Goal: Transaction & Acquisition: Purchase product/service

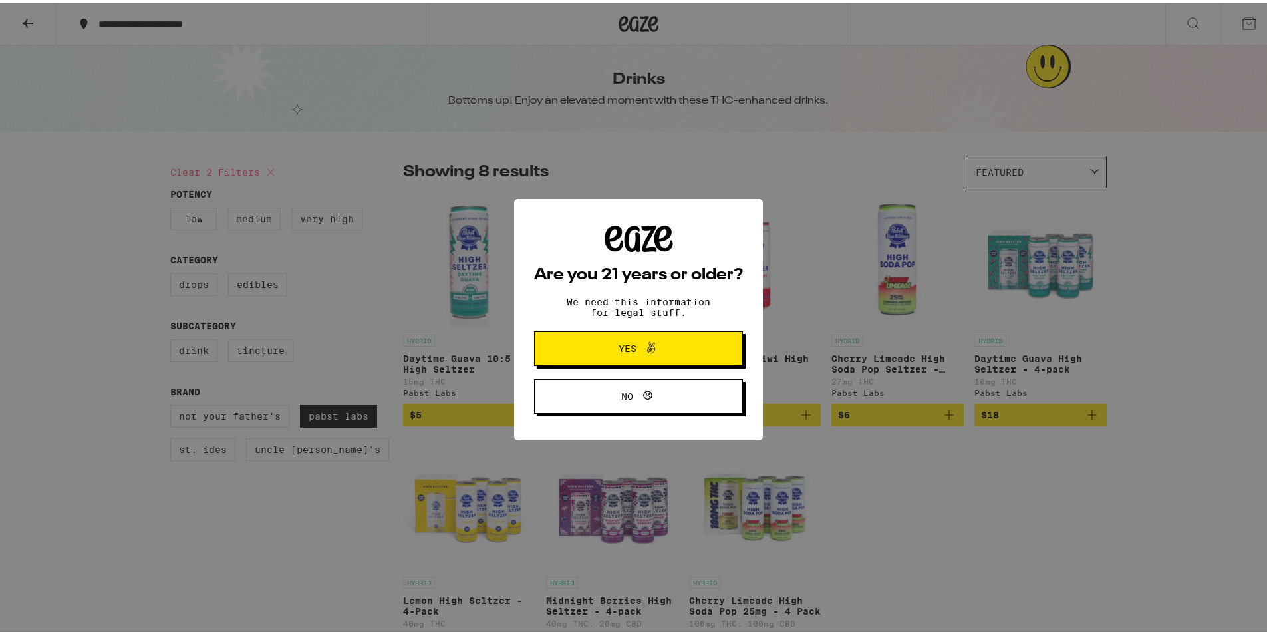
click at [623, 337] on button "Yes" at bounding box center [638, 346] width 209 height 35
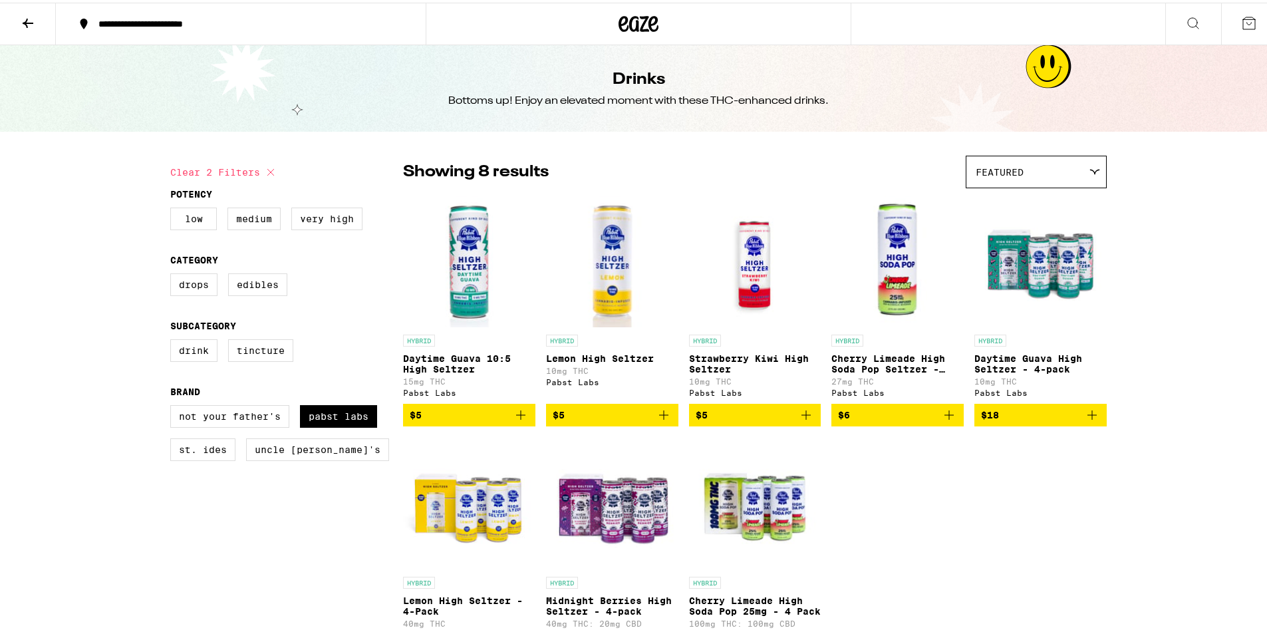
click at [894, 271] on img "Open page for Cherry Limeade High Soda Pop Seltzer - 25mg from Pabst Labs" at bounding box center [897, 258] width 132 height 133
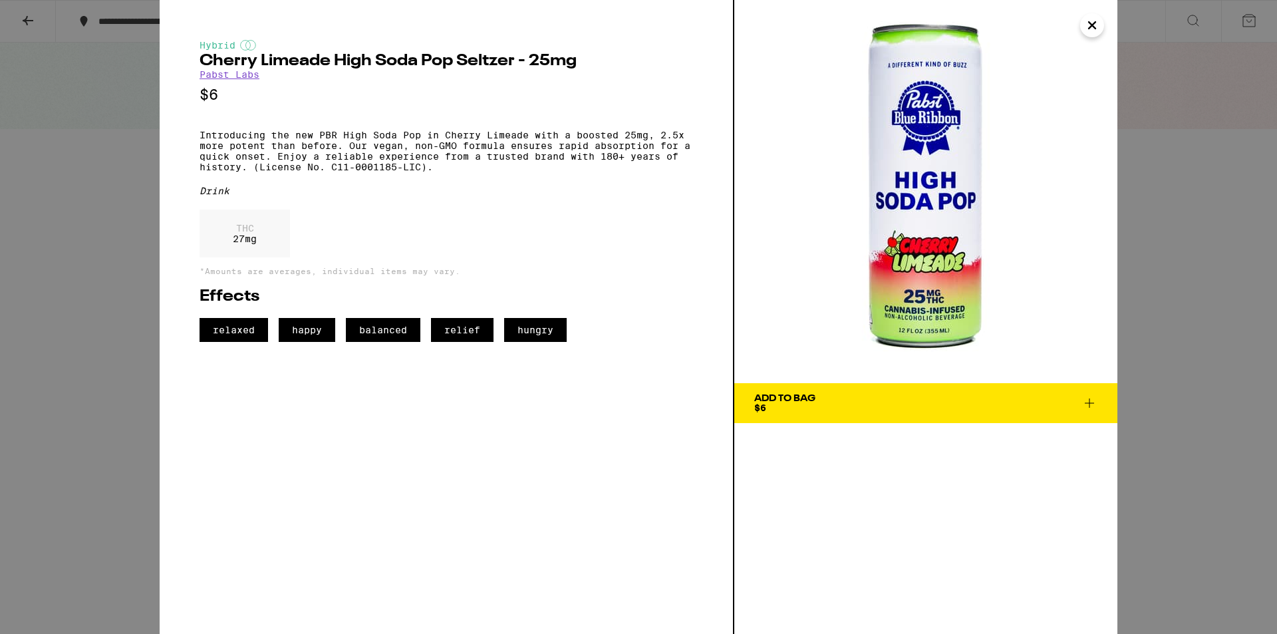
click at [1088, 402] on icon at bounding box center [1090, 403] width 16 height 16
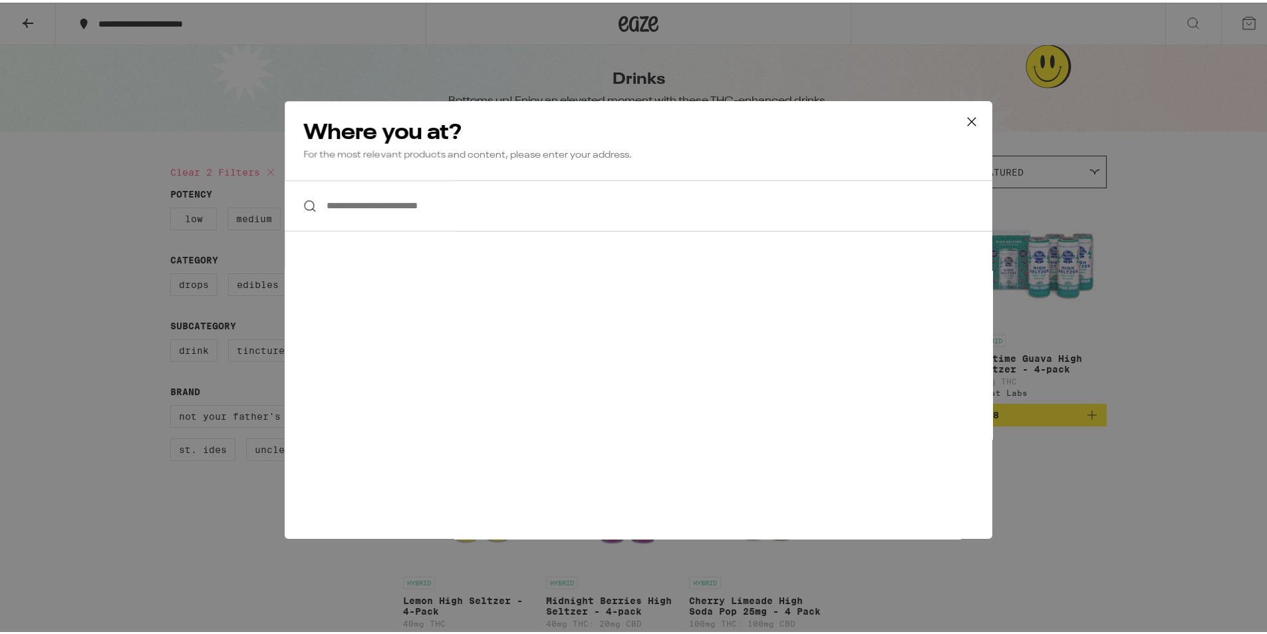
click at [494, 206] on input "**********" at bounding box center [639, 203] width 708 height 51
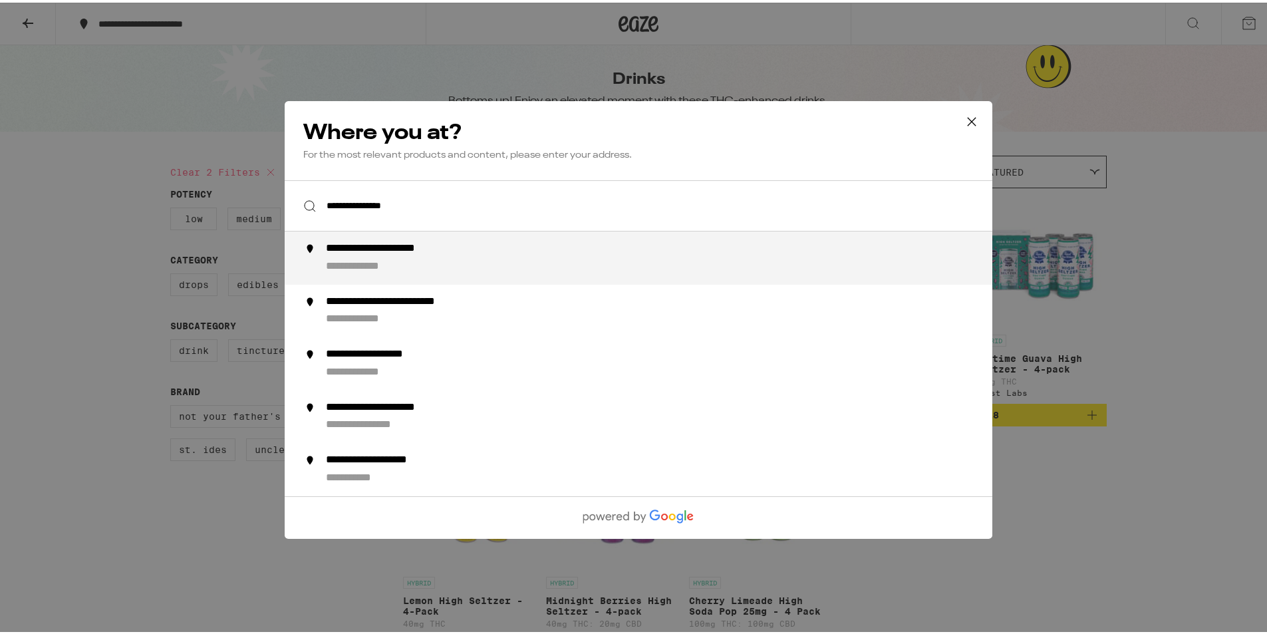
click at [458, 249] on div "**********" at bounding box center [401, 246] width 151 height 14
type input "**********"
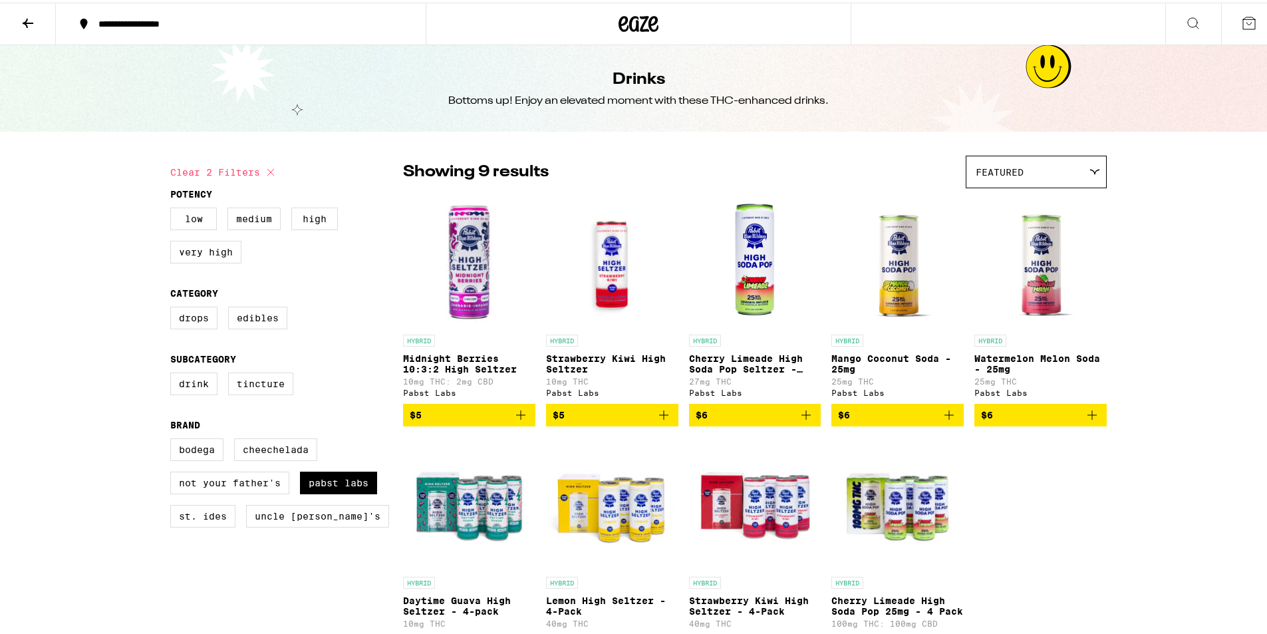
click at [915, 268] on img "Open page for Mango Coconut Soda - 25mg from Pabst Labs" at bounding box center [897, 258] width 101 height 133
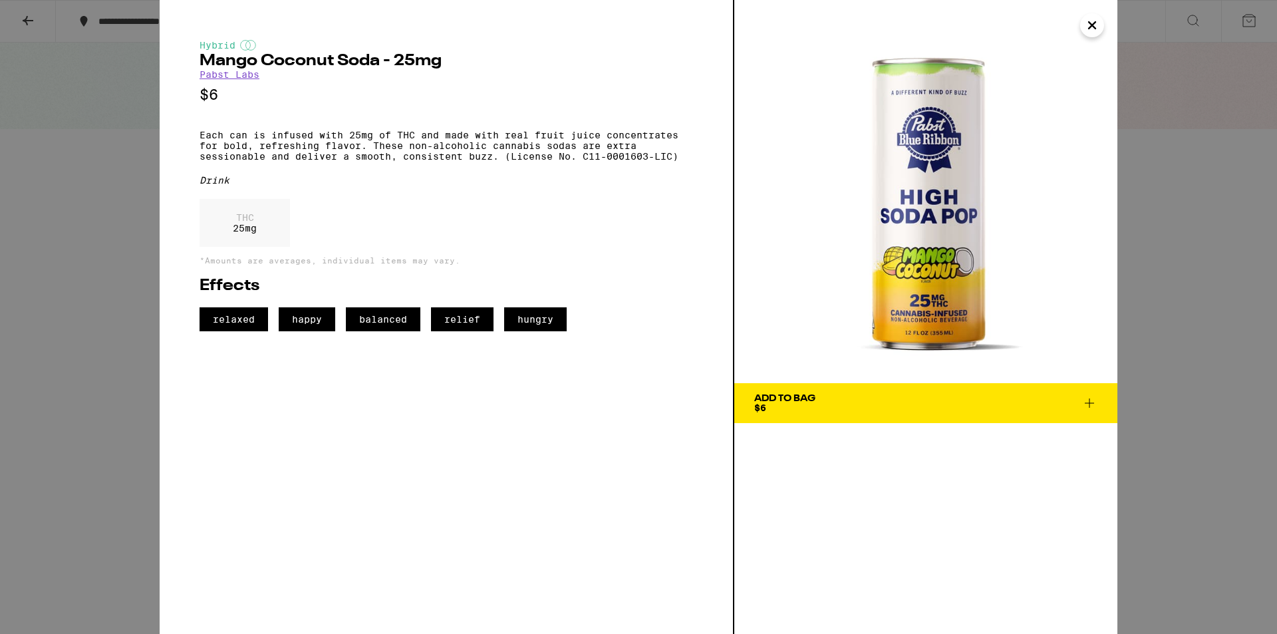
click at [1088, 400] on icon at bounding box center [1090, 403] width 16 height 16
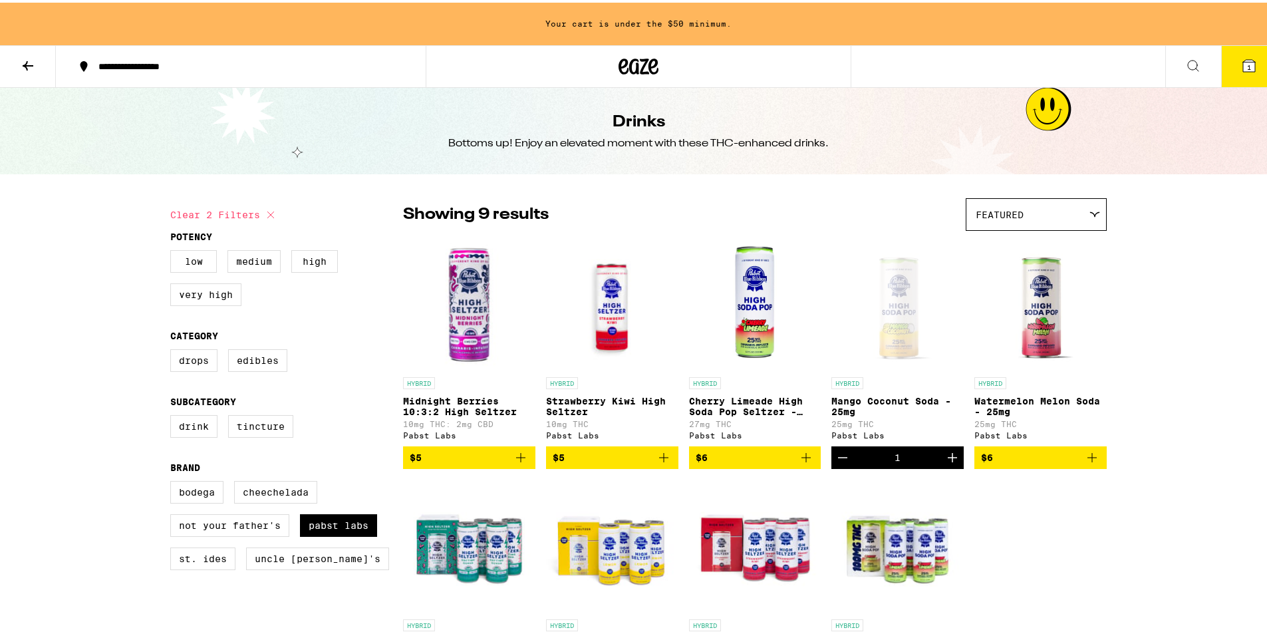
click at [952, 458] on icon "Increment" at bounding box center [953, 455] width 16 height 16
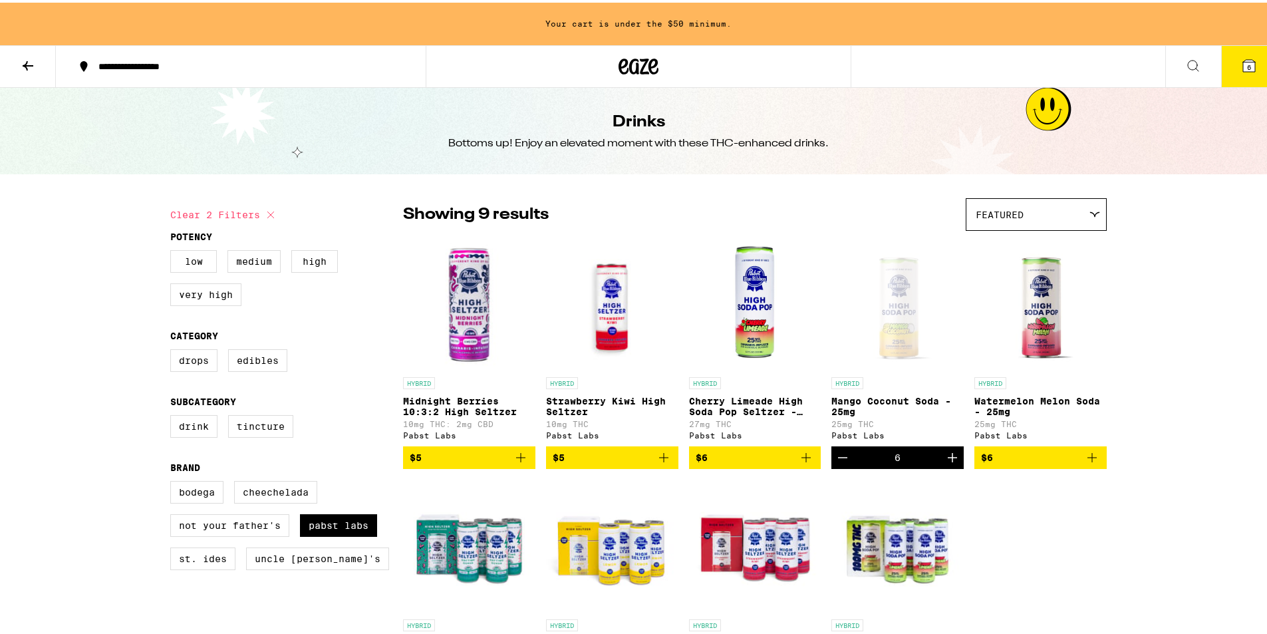
click at [952, 458] on icon "Increment" at bounding box center [953, 455] width 16 height 16
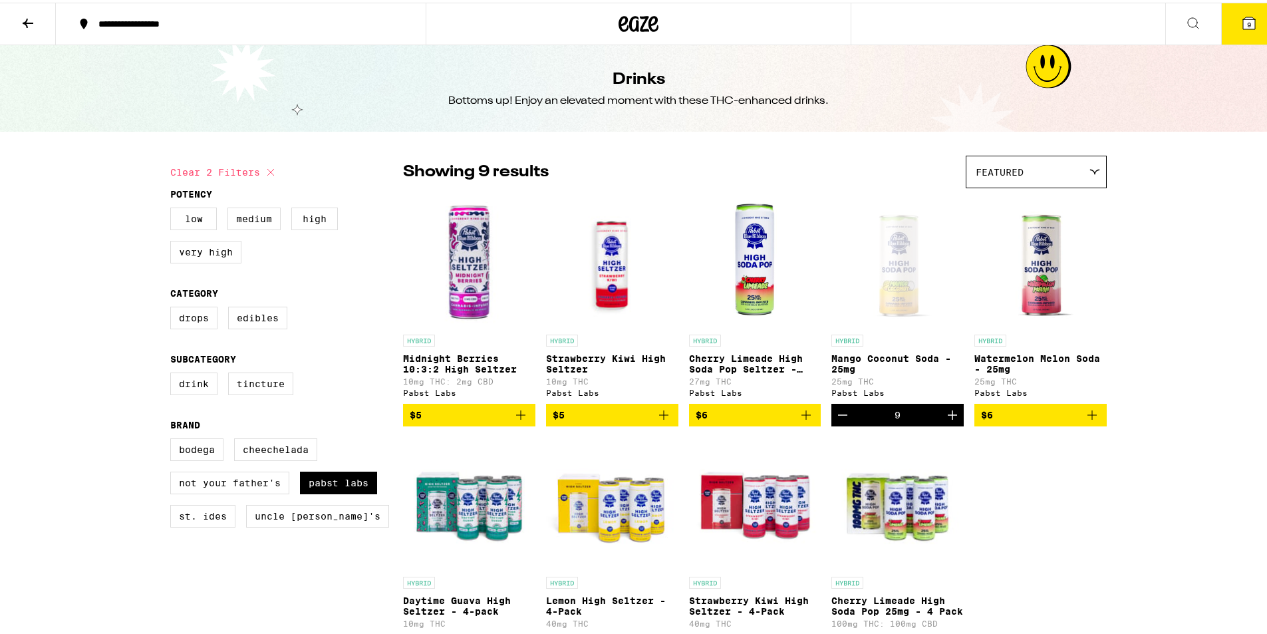
click at [1241, 21] on icon at bounding box center [1249, 21] width 16 height 16
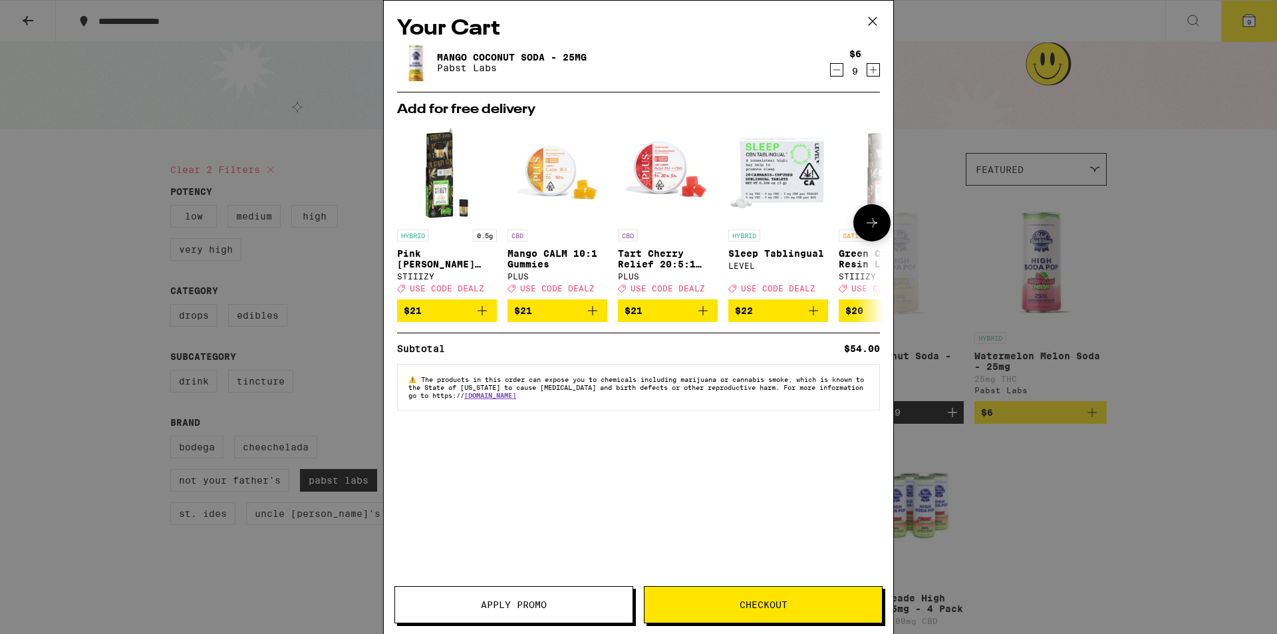
click at [875, 227] on icon at bounding box center [872, 222] width 11 height 9
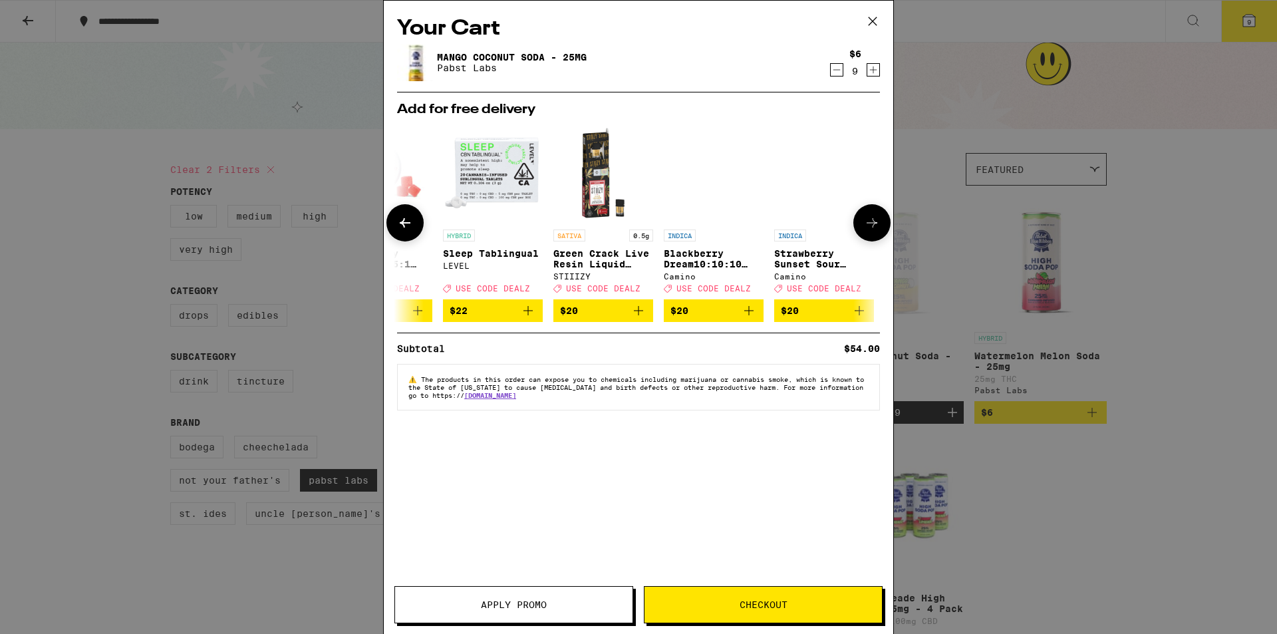
scroll to position [0, 338]
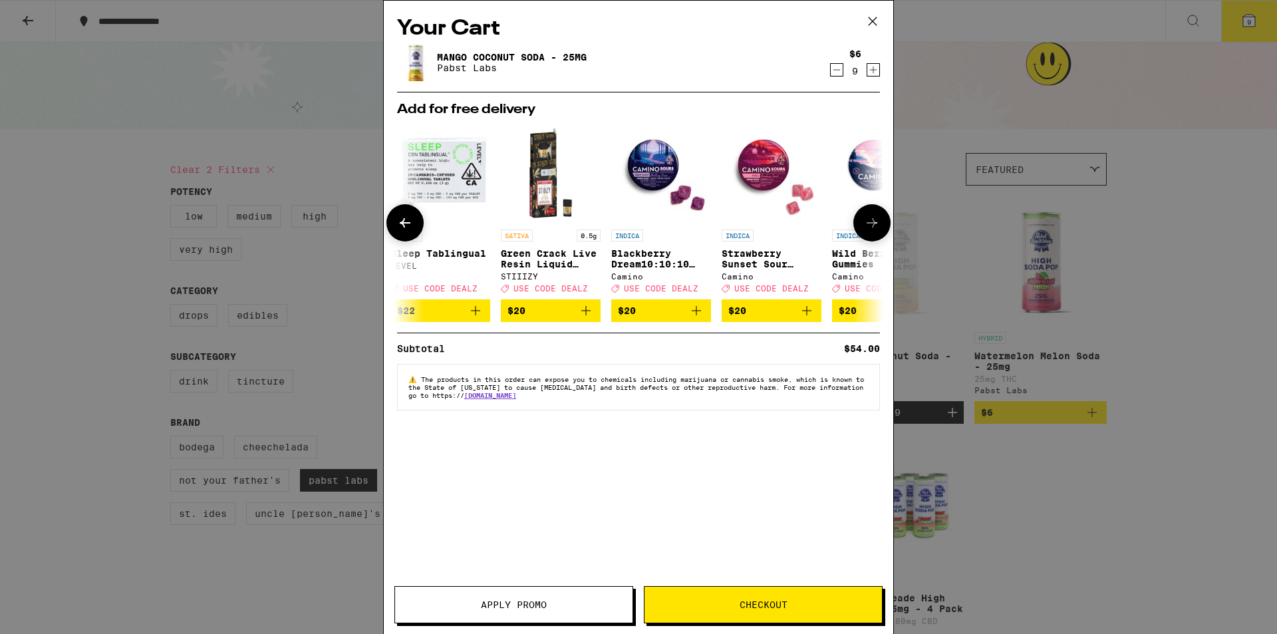
click at [875, 227] on icon at bounding box center [872, 222] width 11 height 9
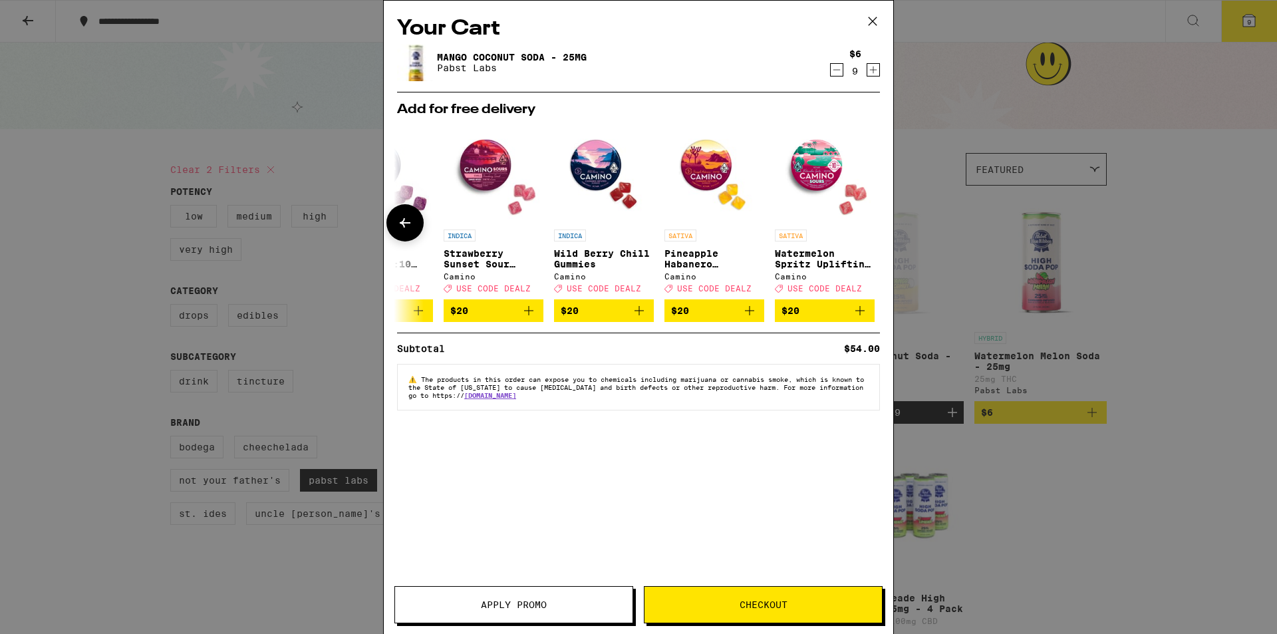
scroll to position [0, 621]
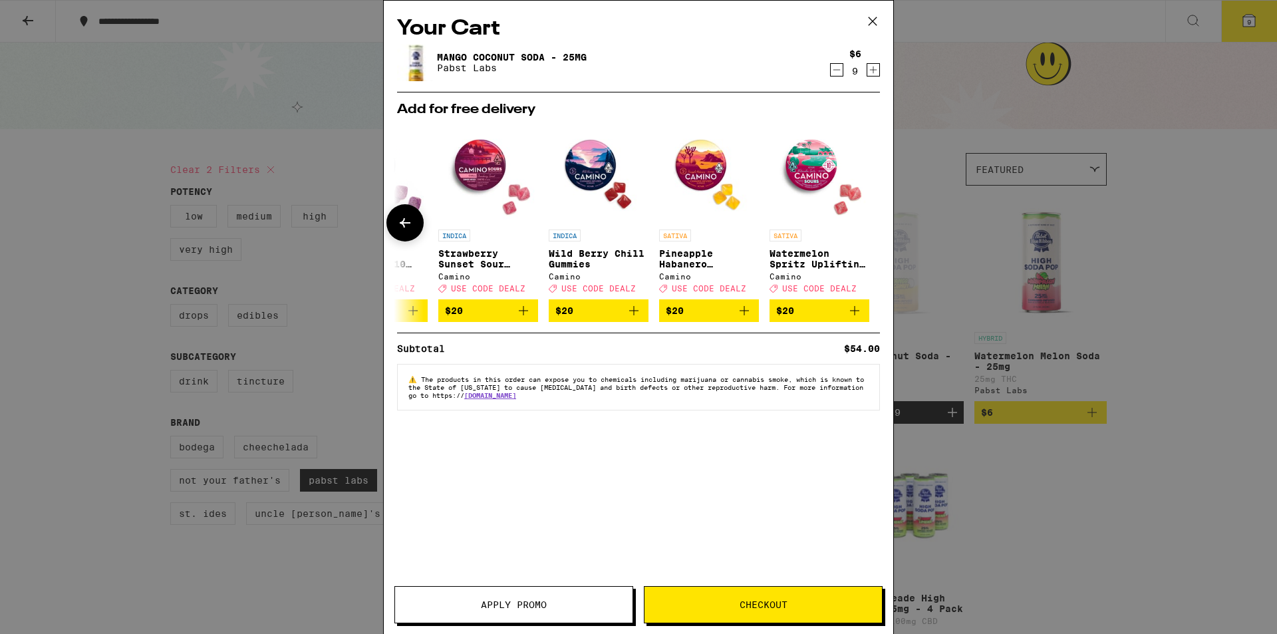
click at [410, 225] on icon at bounding box center [405, 222] width 11 height 9
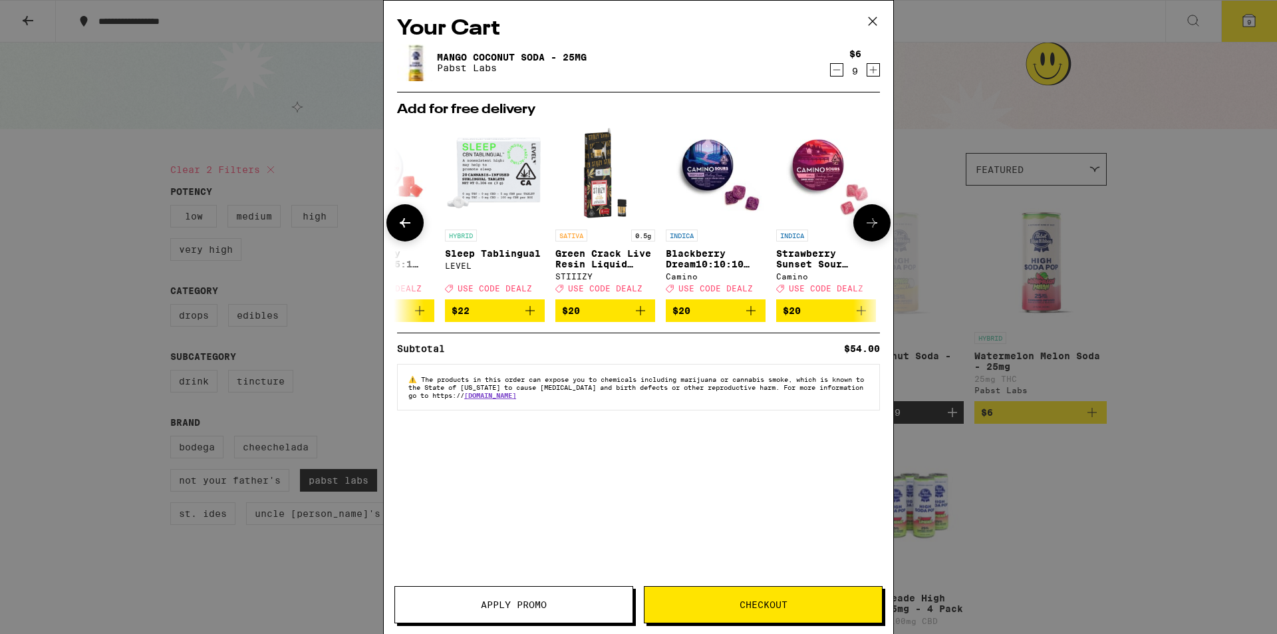
click at [410, 225] on icon at bounding box center [405, 222] width 11 height 9
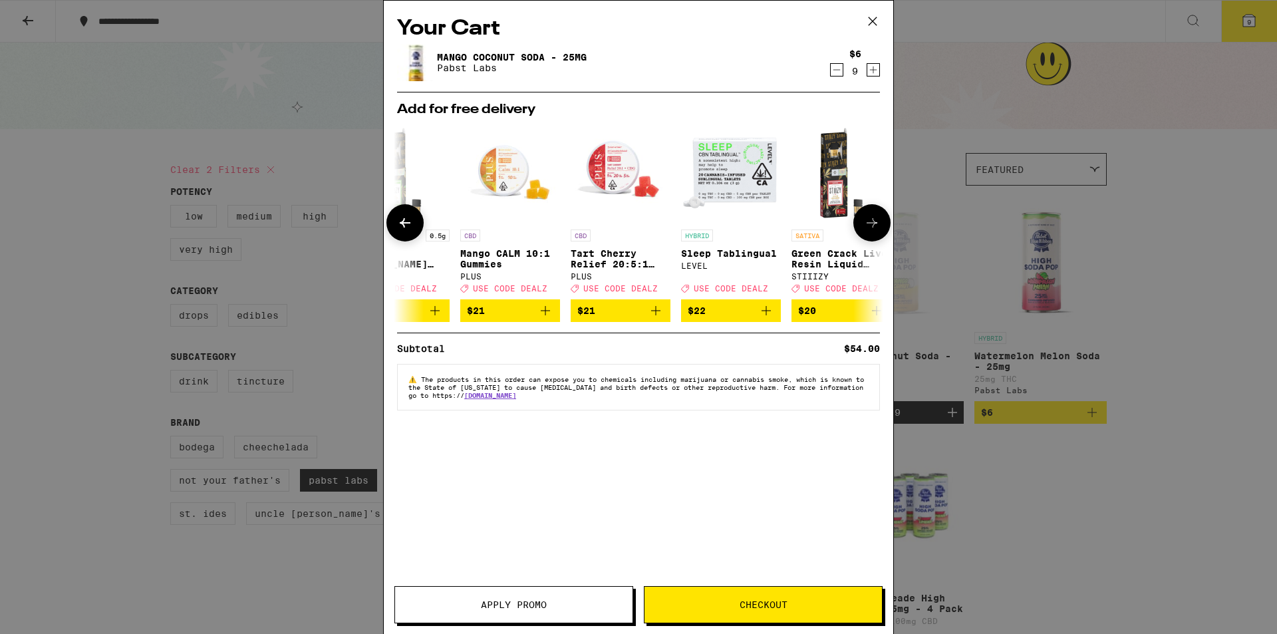
scroll to position [0, 0]
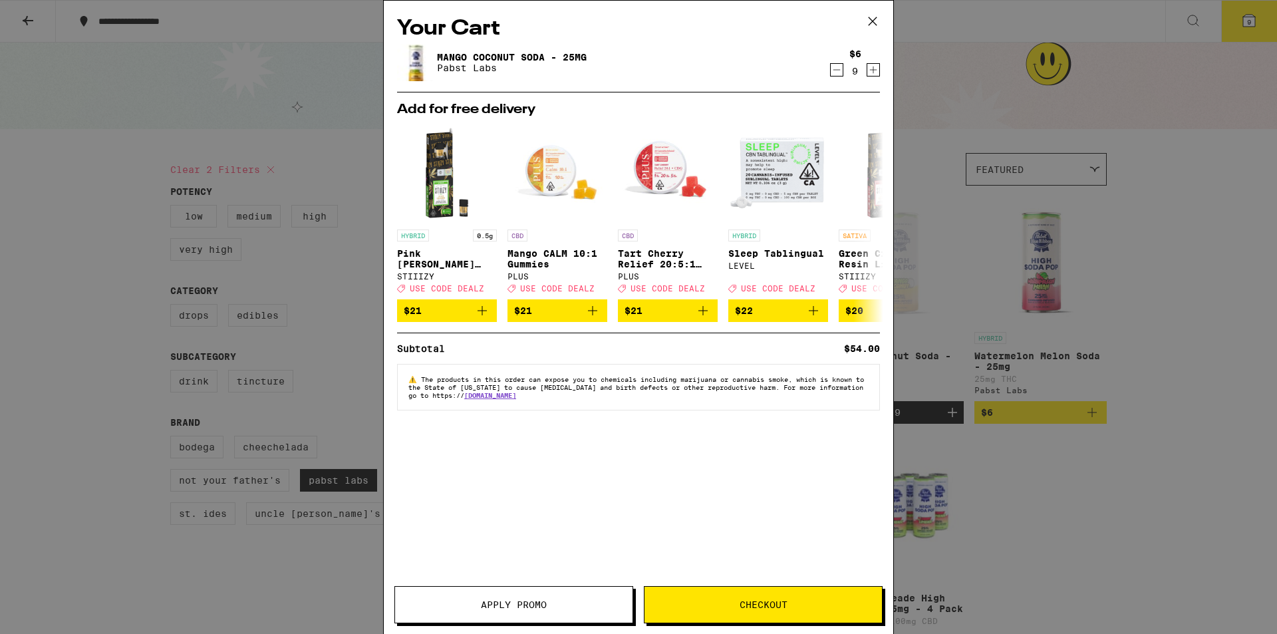
click at [871, 68] on icon "Increment" at bounding box center [873, 70] width 12 height 16
click at [874, 68] on icon "Increment" at bounding box center [873, 70] width 12 height 16
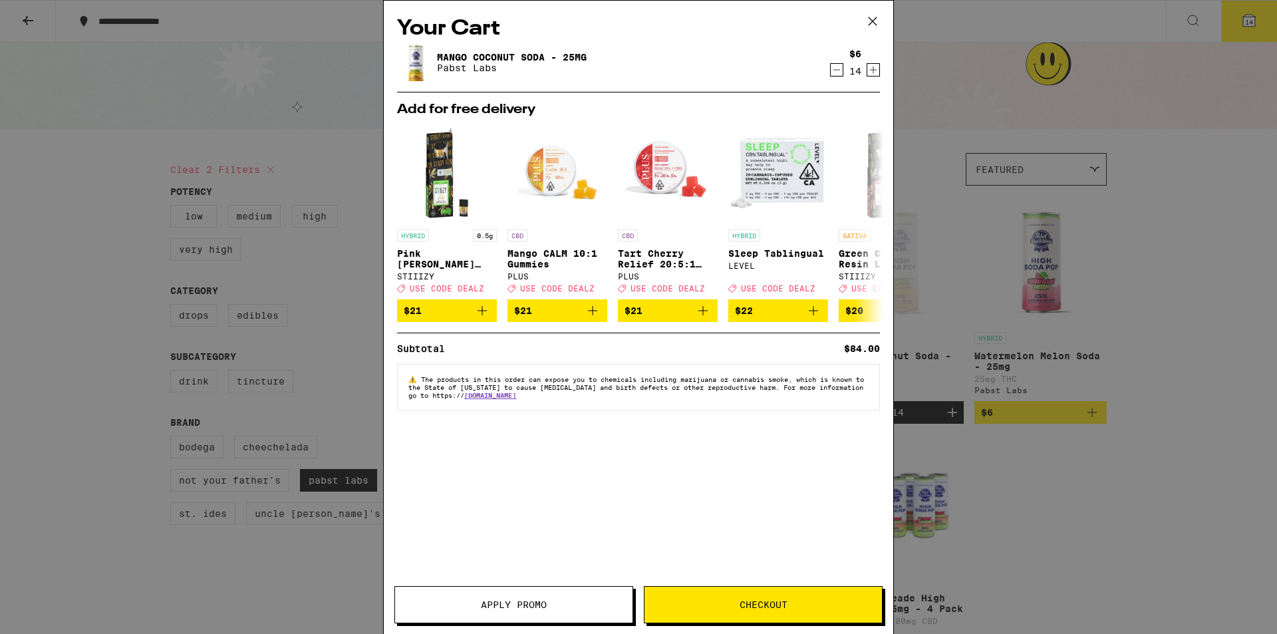
click at [874, 68] on icon "Increment" at bounding box center [873, 70] width 12 height 16
click at [837, 71] on icon "Decrement" at bounding box center [837, 70] width 12 height 16
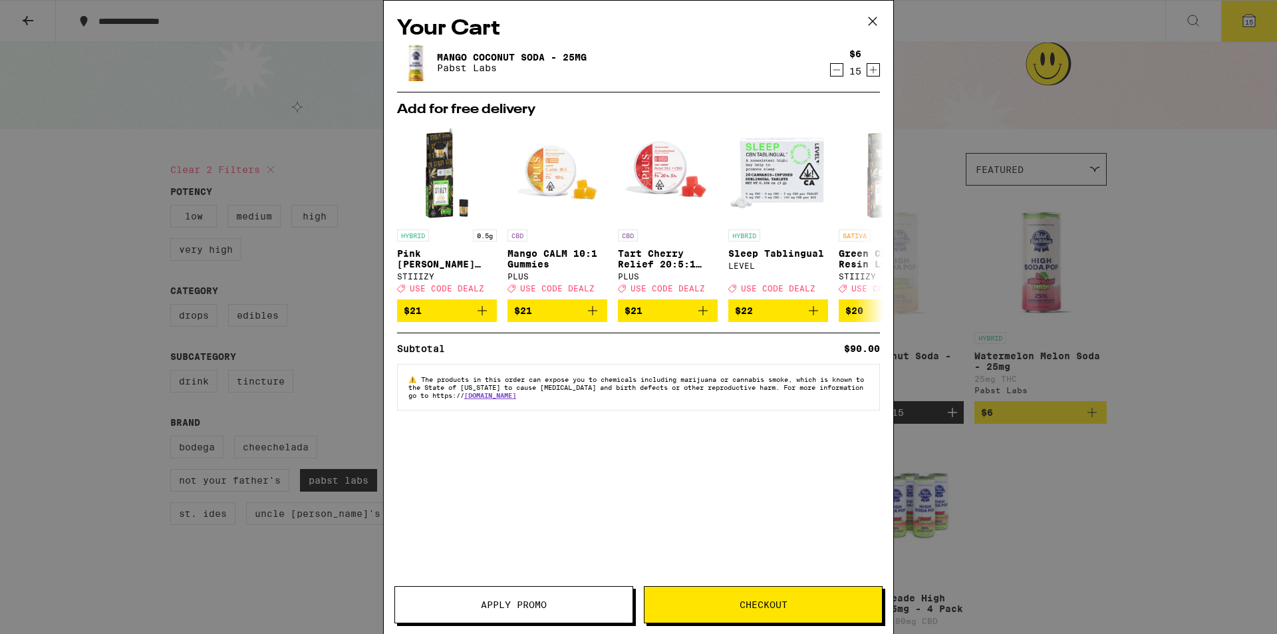
click at [837, 71] on icon "Decrement" at bounding box center [837, 70] width 12 height 16
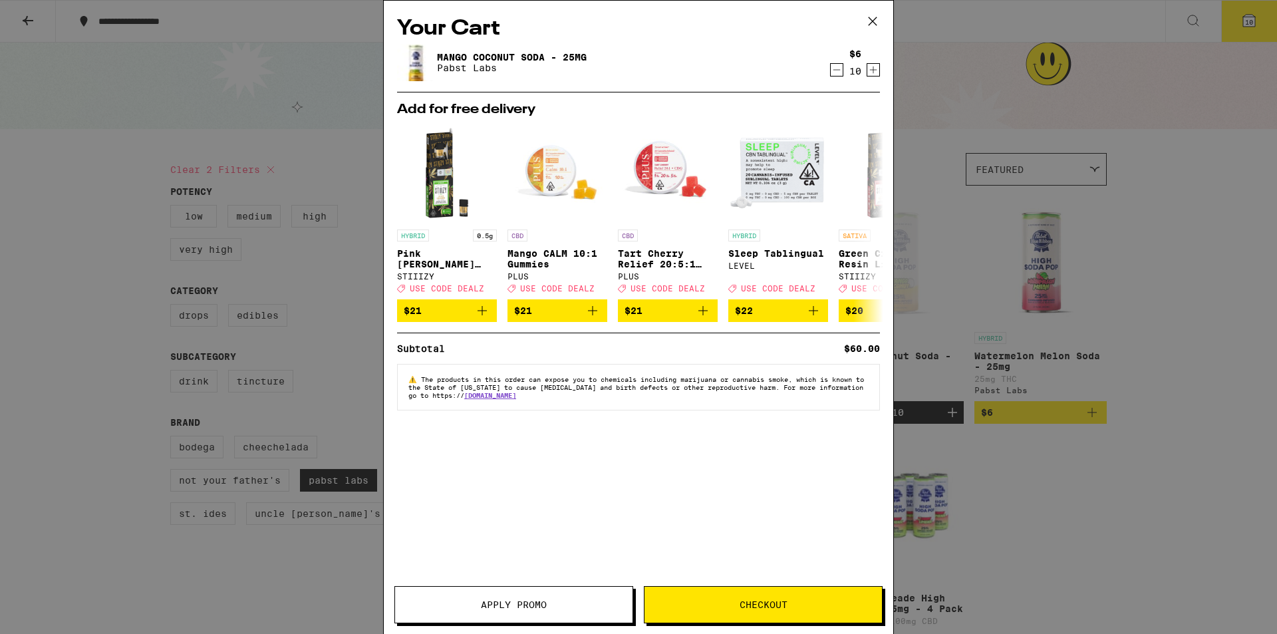
click at [837, 71] on icon "Decrement" at bounding box center [837, 70] width 12 height 16
click at [754, 609] on span "Checkout" at bounding box center [764, 604] width 48 height 9
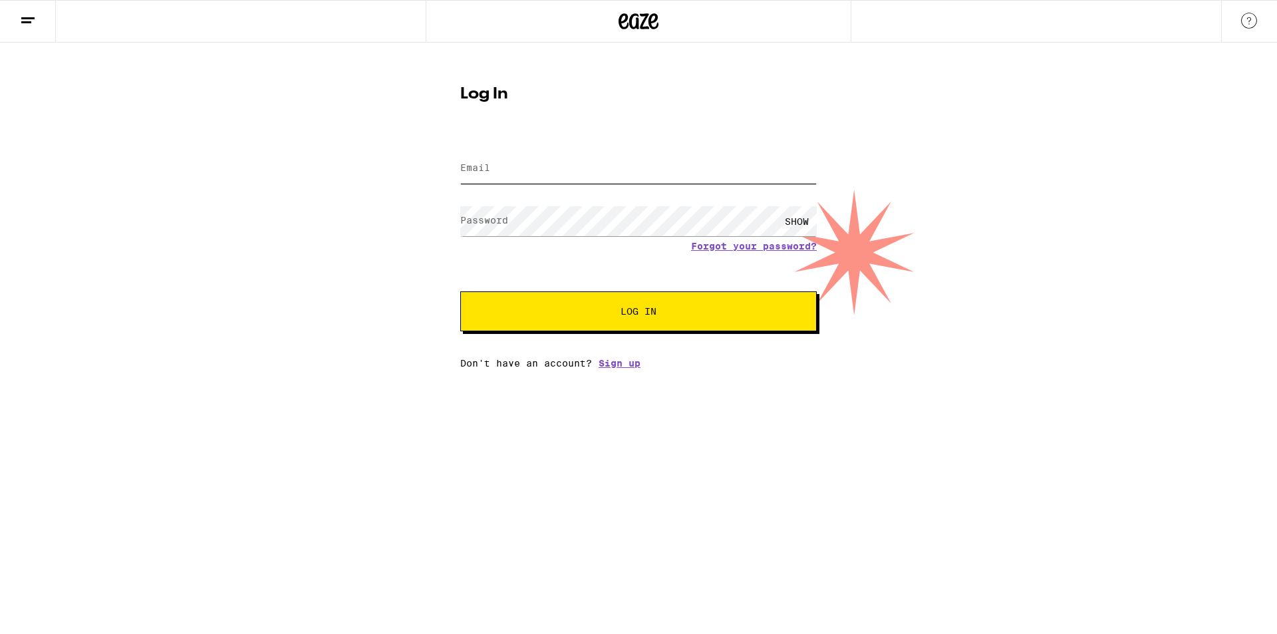
click at [578, 162] on input "Email" at bounding box center [638, 169] width 357 height 30
type input "[EMAIL_ADDRESS][DOMAIN_NAME]"
click at [617, 361] on div "Email Email [EMAIL_ADDRESS][DOMAIN_NAME] Password Password SHOW Forgot your pas…" at bounding box center [638, 252] width 357 height 233
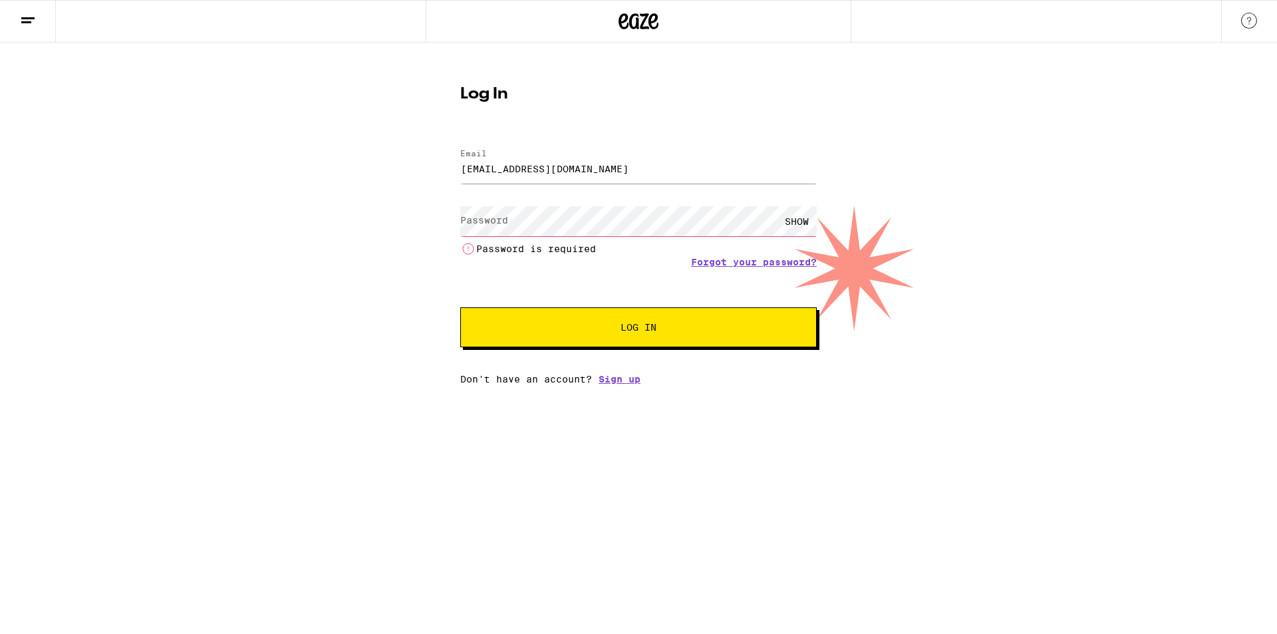
click at [568, 245] on li "Password is required" at bounding box center [638, 249] width 357 height 16
click at [568, 244] on li "Password is required" at bounding box center [638, 249] width 357 height 16
click at [569, 249] on li "Password is required" at bounding box center [638, 249] width 357 height 16
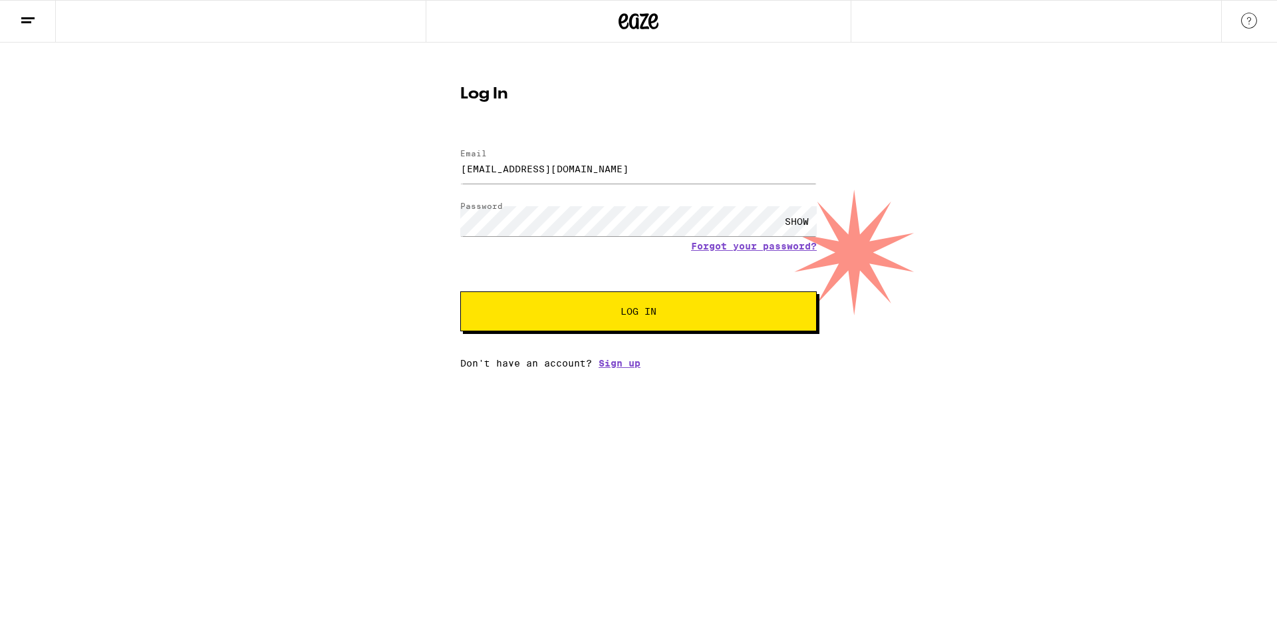
click at [627, 313] on span "Log In" at bounding box center [639, 311] width 36 height 9
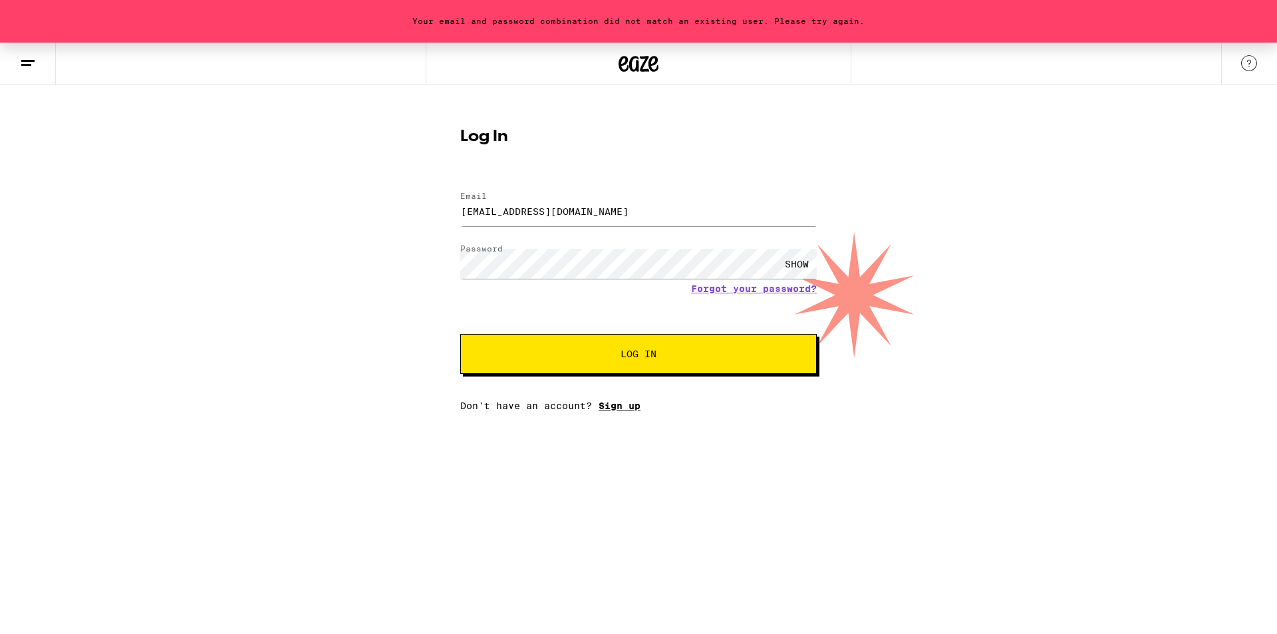
click at [617, 404] on link "Sign up" at bounding box center [620, 405] width 42 height 11
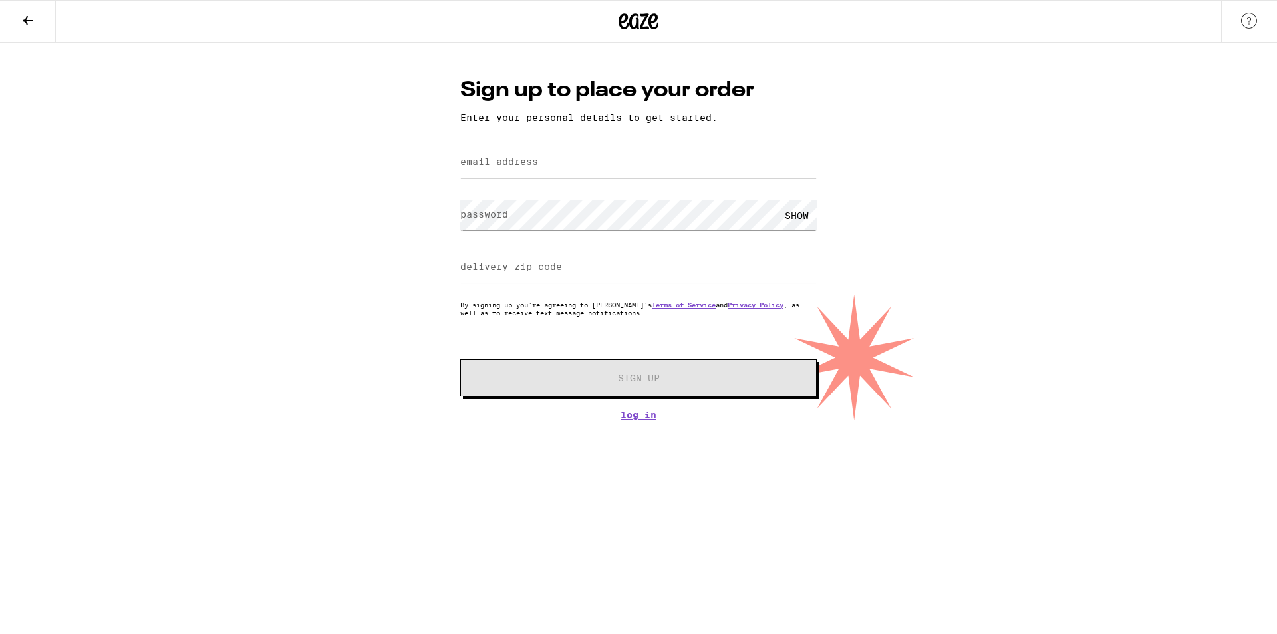
click at [645, 168] on input "email address" at bounding box center [638, 163] width 357 height 30
type input "[EMAIL_ADDRESS][DOMAIN_NAME]"
type input "92705"
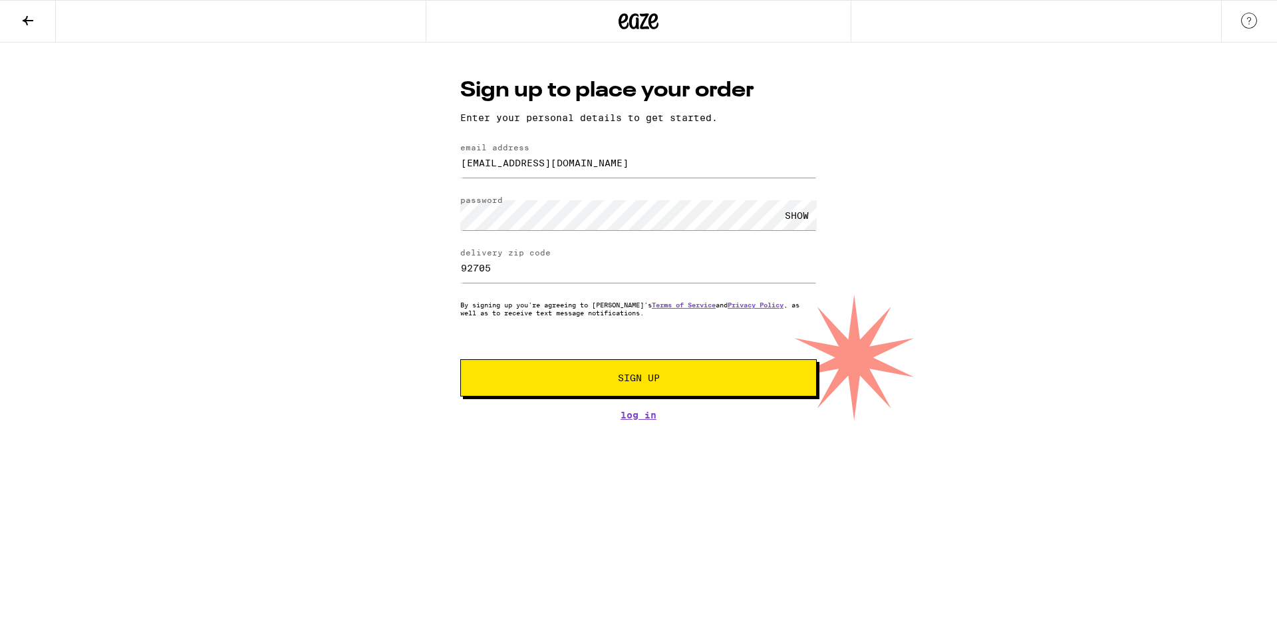
click at [630, 378] on span "Sign Up" at bounding box center [639, 377] width 42 height 9
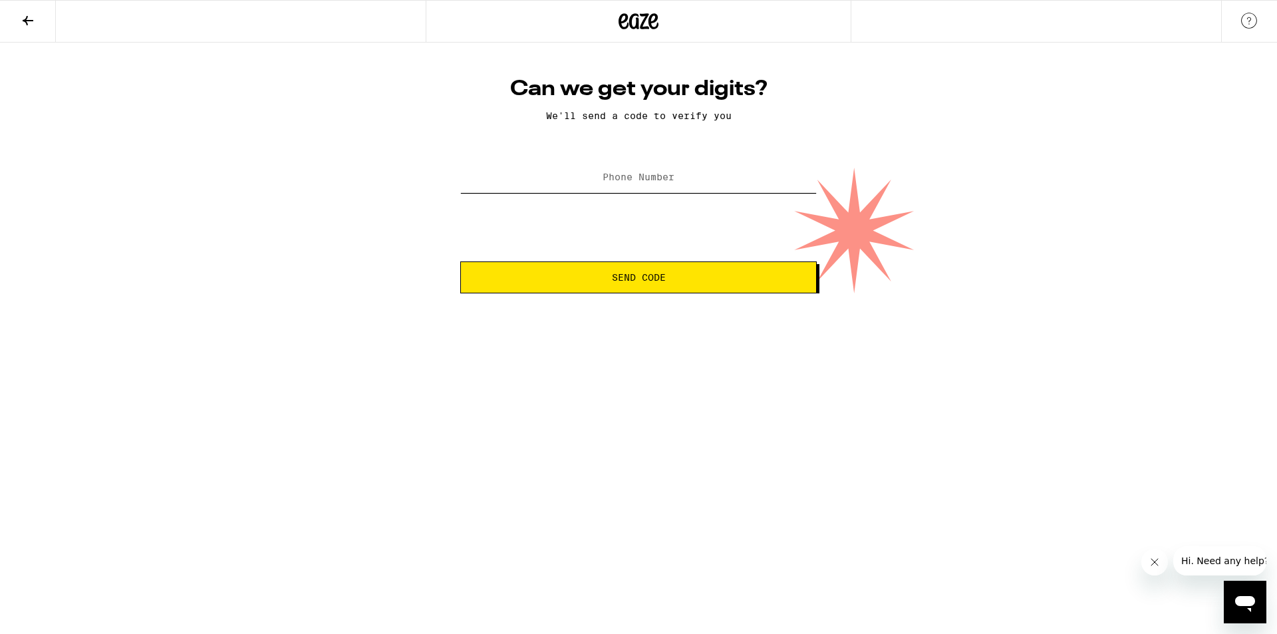
click at [605, 169] on input "Phone Number" at bounding box center [638, 178] width 357 height 30
type input "[PHONE_NUMBER]"
click at [635, 281] on span "Send Code" at bounding box center [639, 277] width 54 height 9
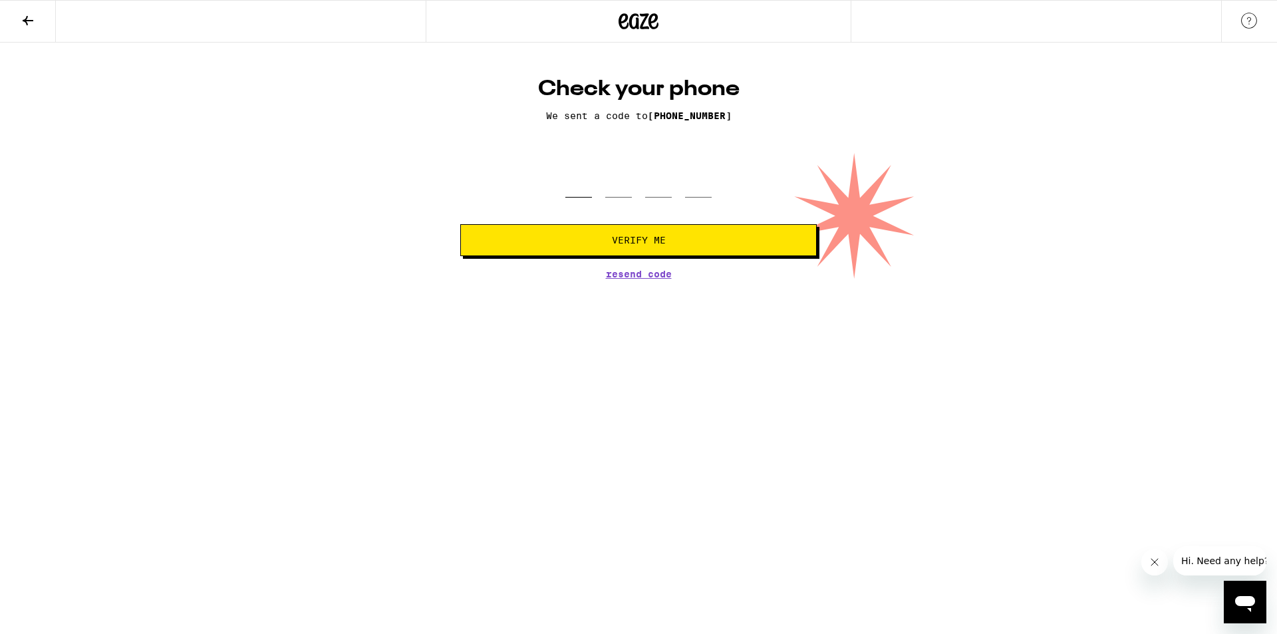
click at [579, 186] on input "tel" at bounding box center [578, 177] width 27 height 39
type input "4"
type input "6"
type input "8"
type input "0"
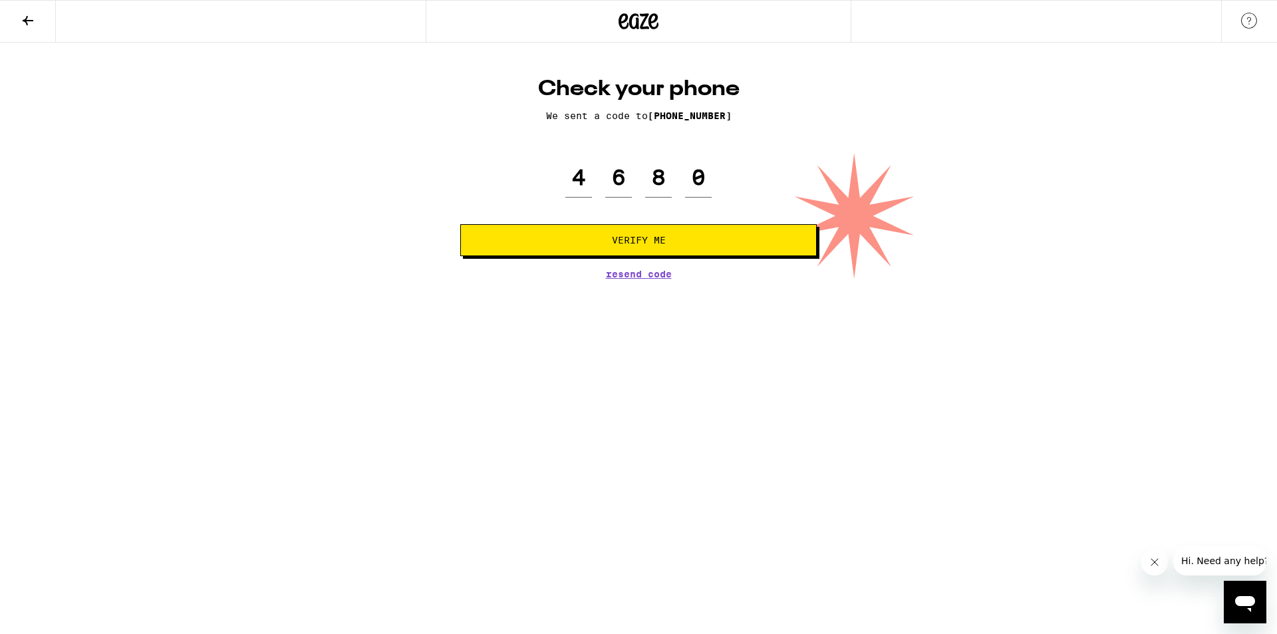
click at [641, 233] on button "Verify Me" at bounding box center [638, 240] width 357 height 32
